Goal: Task Accomplishment & Management: Manage account settings

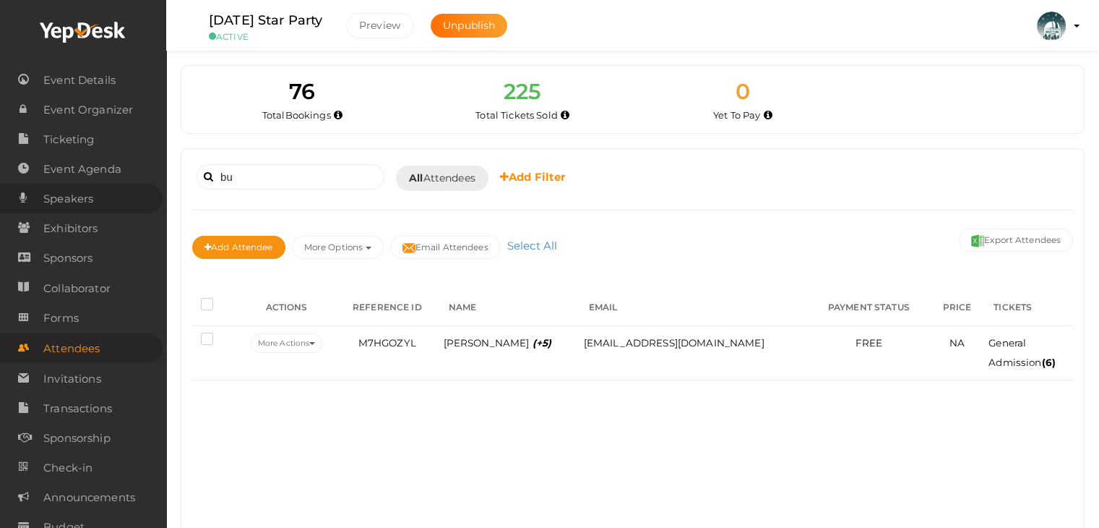
drag, startPoint x: 265, startPoint y: 185, endPoint x: 74, endPoint y: 198, distance: 192.0
click at [74, 198] on body "Discover Events How it works Powerful Registration / Ticketing Start selling yo…" at bounding box center [549, 264] width 1099 height 528
type input "="
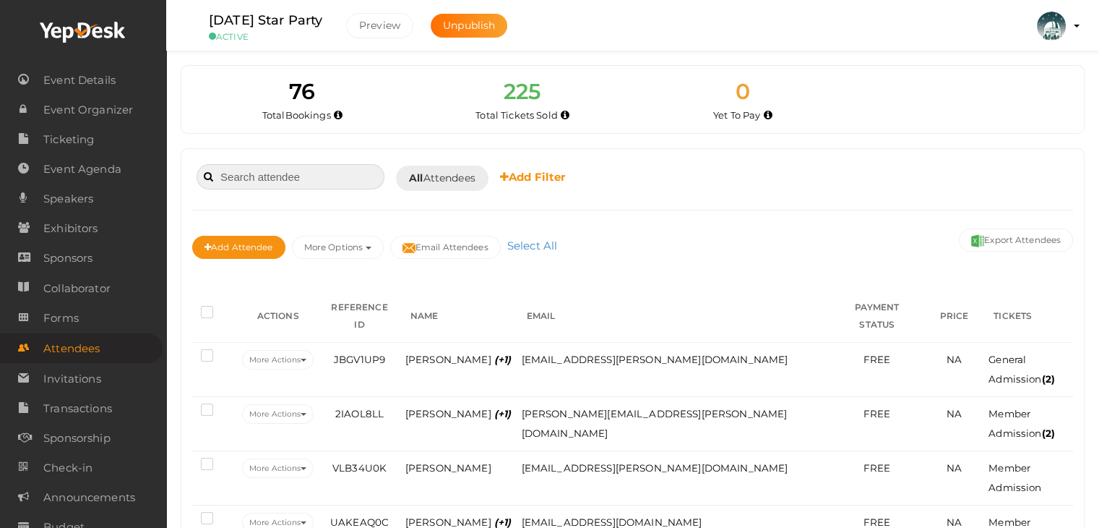
click at [274, 184] on input at bounding box center [291, 176] width 188 height 25
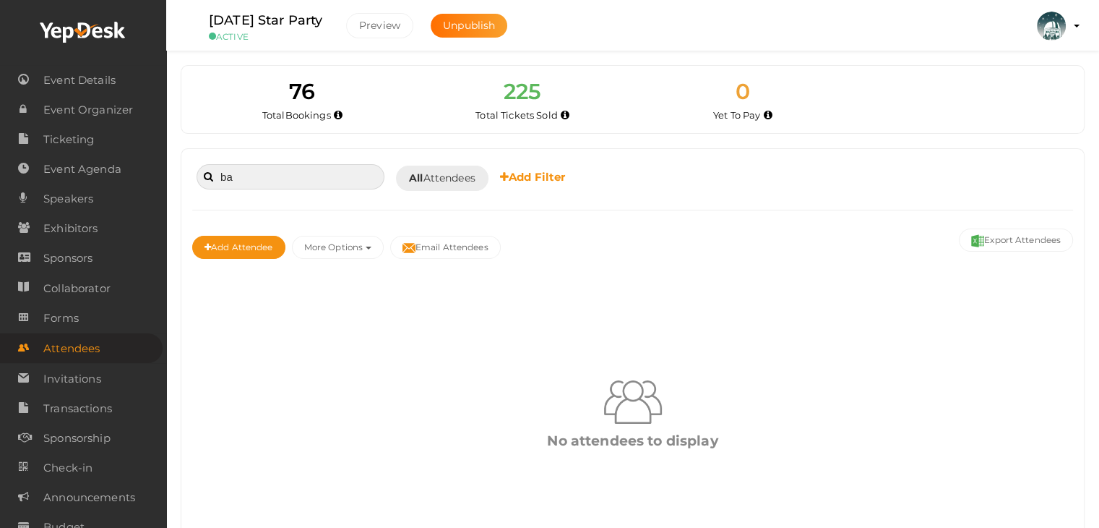
type input "b"
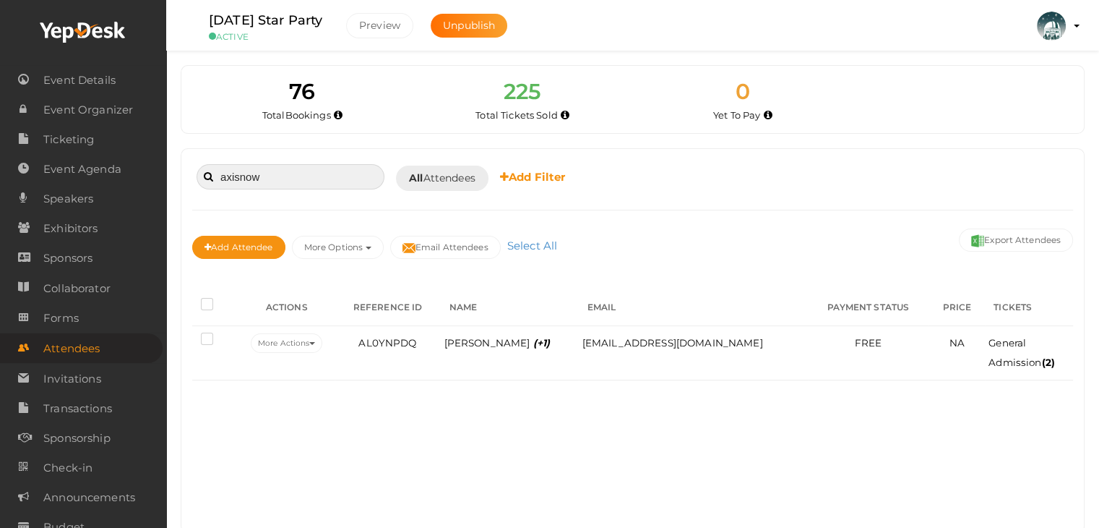
drag, startPoint x: 284, startPoint y: 175, endPoint x: 225, endPoint y: 179, distance: 59.4
click at [194, 190] on div "axisnow Booked for Today Today Tomorrow This Week Custom Date All Attendees All…" at bounding box center [632, 177] width 881 height 35
type input "axisnow"
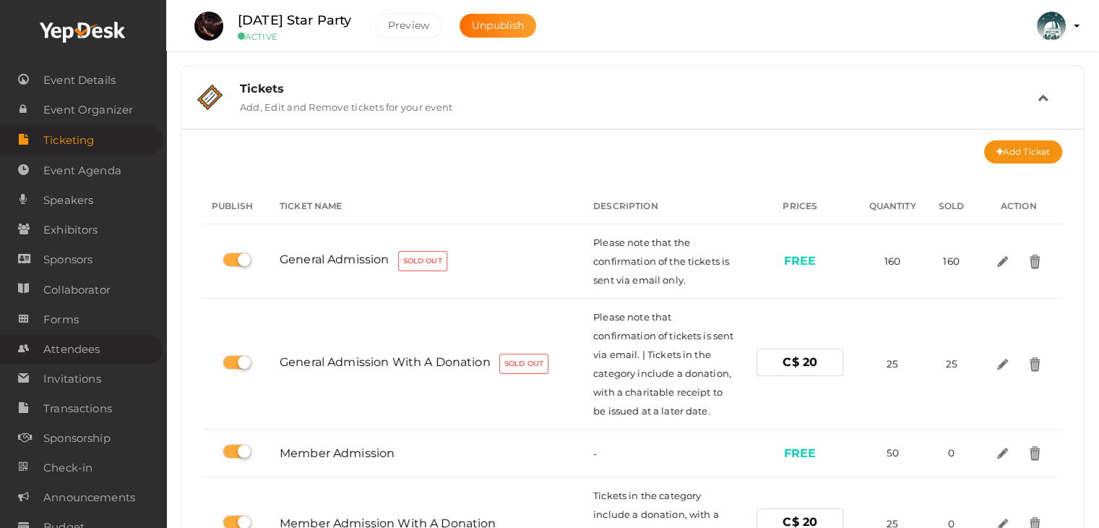
click at [90, 348] on span "Attendees" at bounding box center [71, 349] width 56 height 29
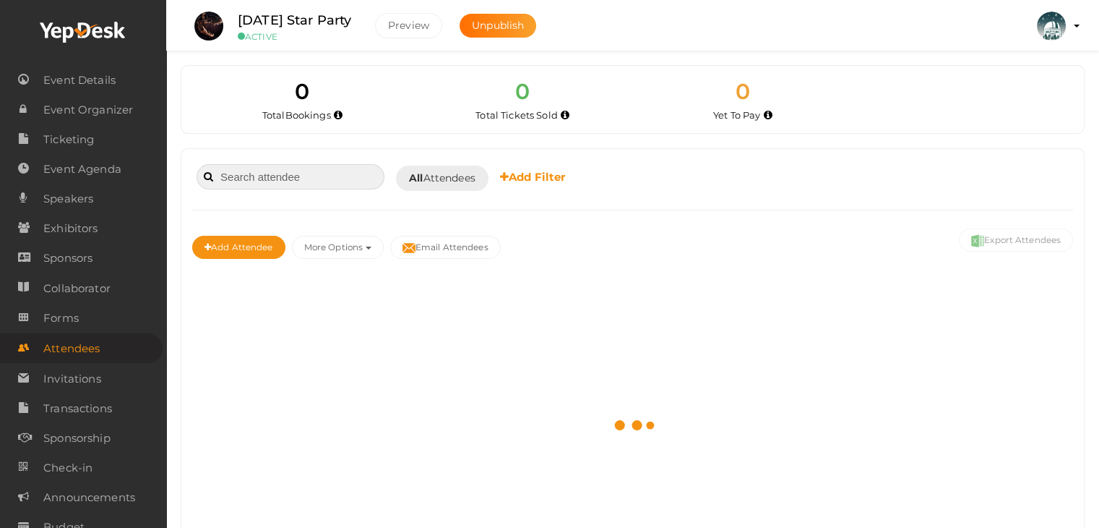
click at [259, 186] on input at bounding box center [291, 176] width 188 height 25
type input "bu"
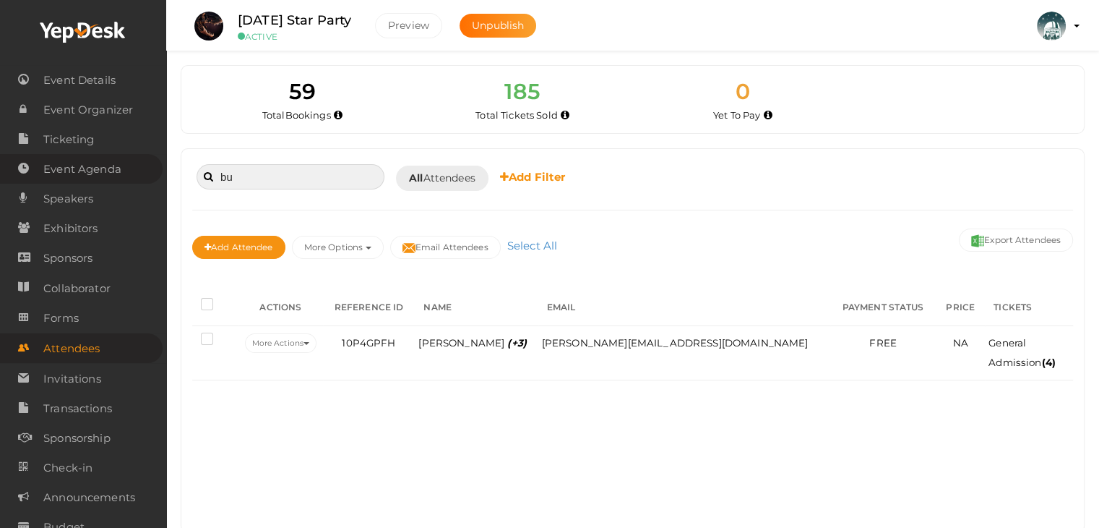
drag, startPoint x: 248, startPoint y: 179, endPoint x: 0, endPoint y: 180, distance: 247.9
click at [0, 184] on body "Discover Events How it works Powerful Registration / Ticketing Start selling yo…" at bounding box center [549, 264] width 1099 height 528
drag, startPoint x: 314, startPoint y: 171, endPoint x: 228, endPoint y: 181, distance: 85.9
click at [188, 180] on div "[PERSON_NAME] Booked for [DATE] [DATE] [DATE] This Week Custom Date All Attende…" at bounding box center [632, 340] width 903 height 383
drag, startPoint x: 231, startPoint y: 176, endPoint x: 783, endPoint y: 475, distance: 627.1
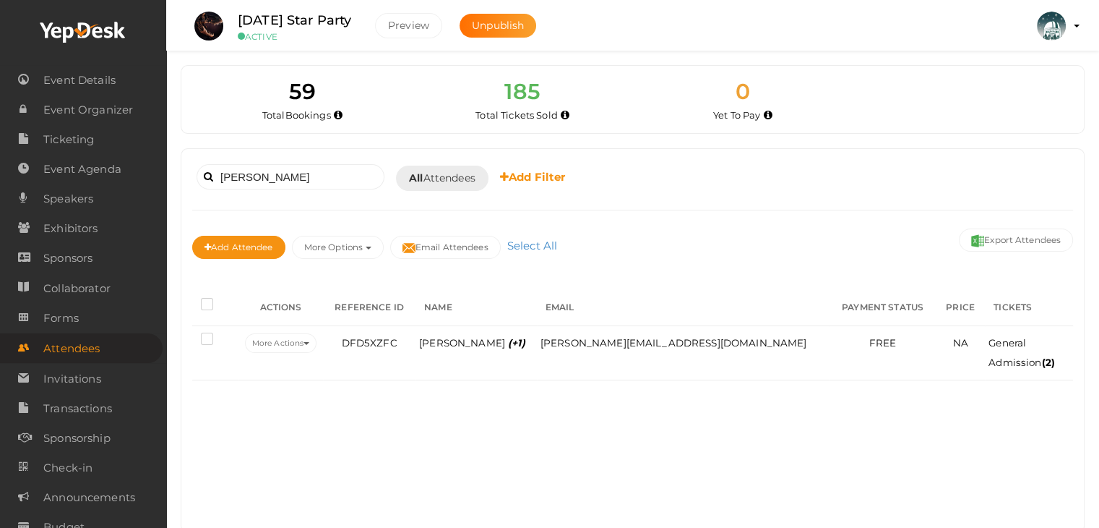
click at [783, 475] on div "[PERSON_NAME] Booked for [DATE] [DATE] [DATE] This Week Custom Date All Attende…" at bounding box center [632, 340] width 903 height 383
drag, startPoint x: 292, startPoint y: 176, endPoint x: 0, endPoint y: 232, distance: 297.4
click at [0, 226] on body "Discover Events How it works Powerful Registration / Ticketing Start selling yo…" at bounding box center [549, 264] width 1099 height 528
type input "[PERSON_NAME]"
drag, startPoint x: 304, startPoint y: 179, endPoint x: 65, endPoint y: 202, distance: 240.4
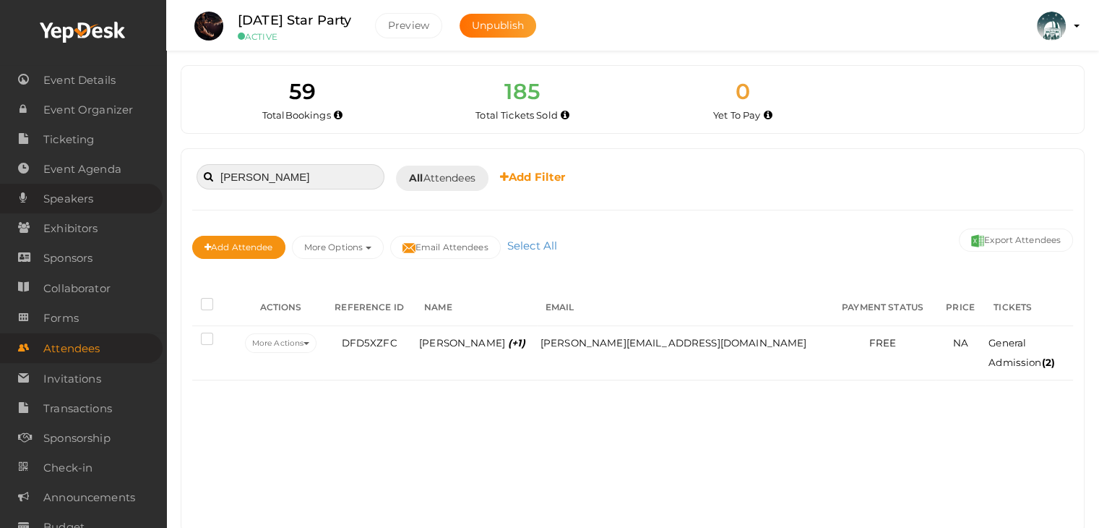
click at [65, 202] on body "Discover Events How it works Powerful Registration / Ticketing Start selling yo…" at bounding box center [549, 264] width 1099 height 528
paste input "axisnow"
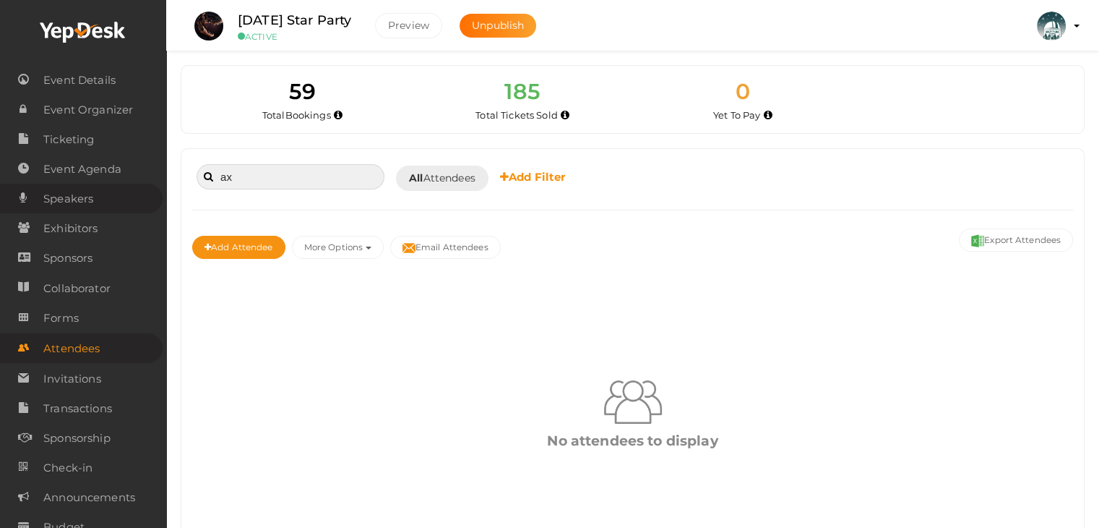
type input "a"
